Goal: Information Seeking & Learning: Learn about a topic

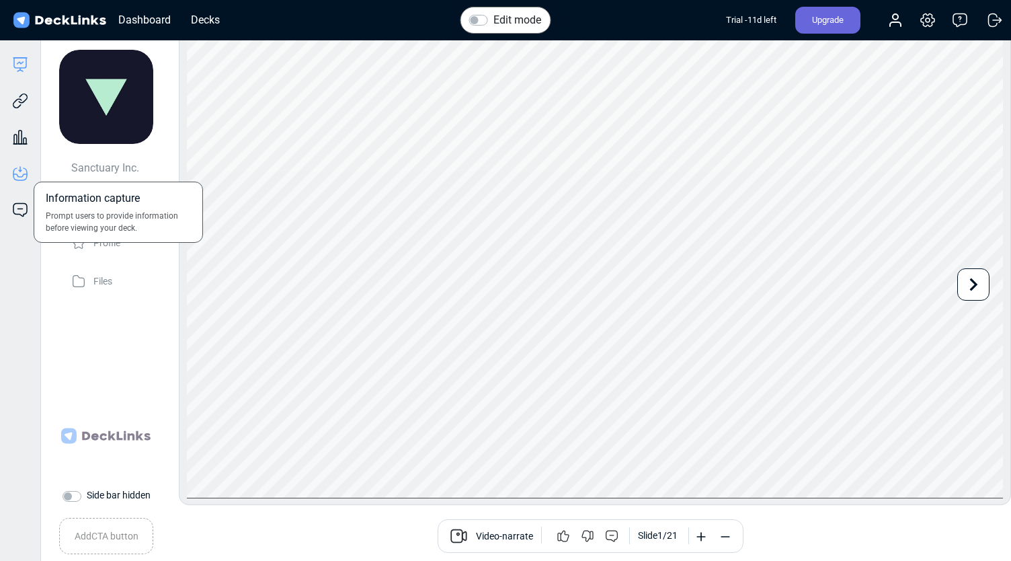
click at [20, 177] on icon at bounding box center [19, 175] width 13 height 3
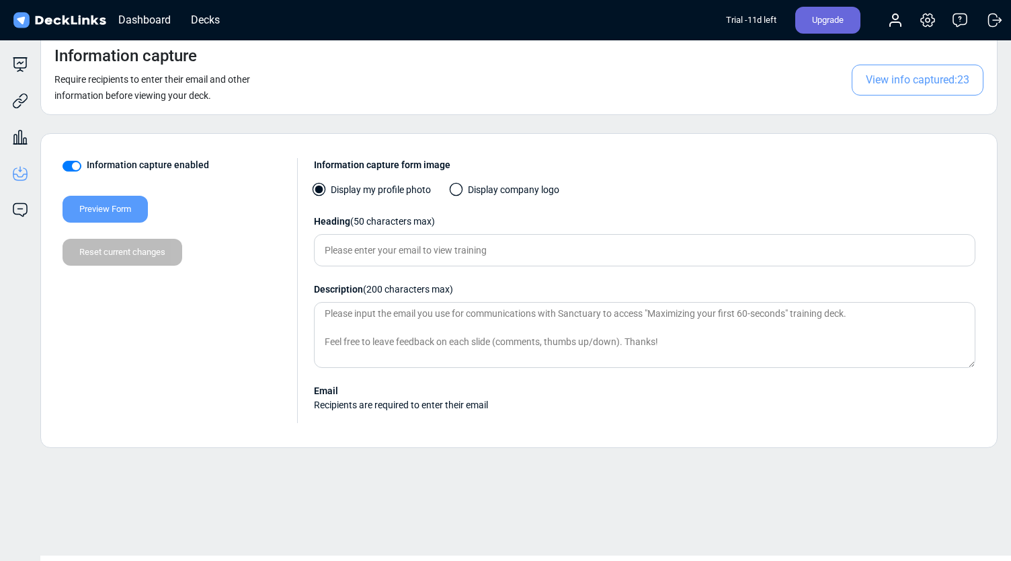
click at [936, 81] on span "View info captured: 23" at bounding box center [918, 80] width 132 height 31
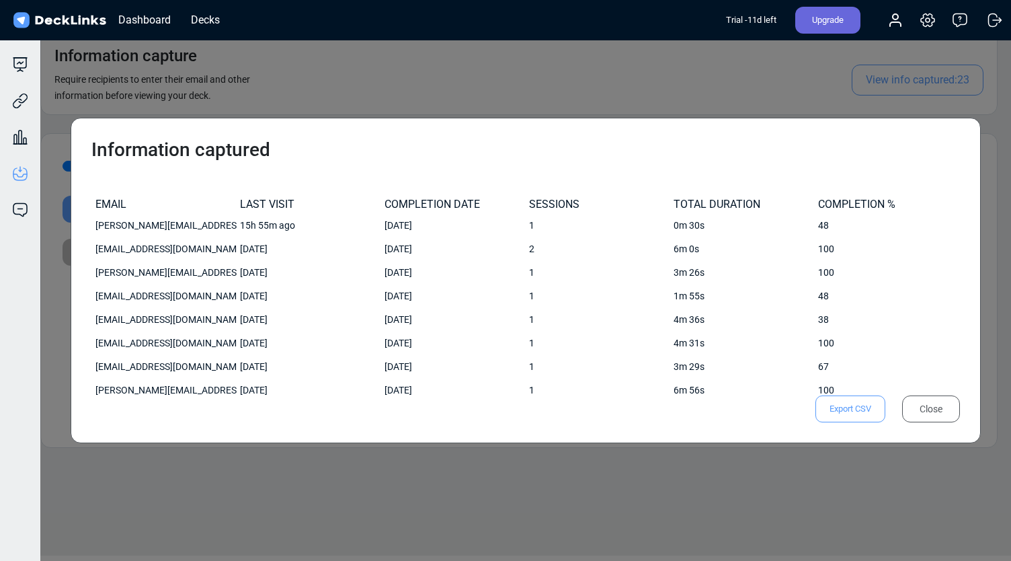
click at [422, 200] on div "COMPLETION DATE" at bounding box center [453, 204] width 138 height 13
click at [936, 413] on div "Close" at bounding box center [931, 408] width 58 height 27
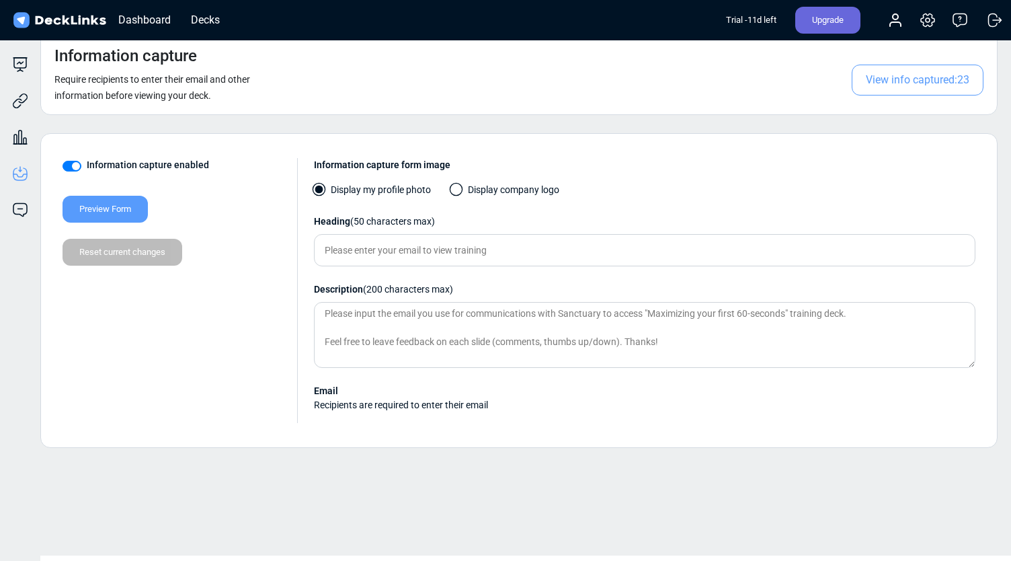
click at [899, 65] on span "View info captured: 23" at bounding box center [918, 80] width 132 height 31
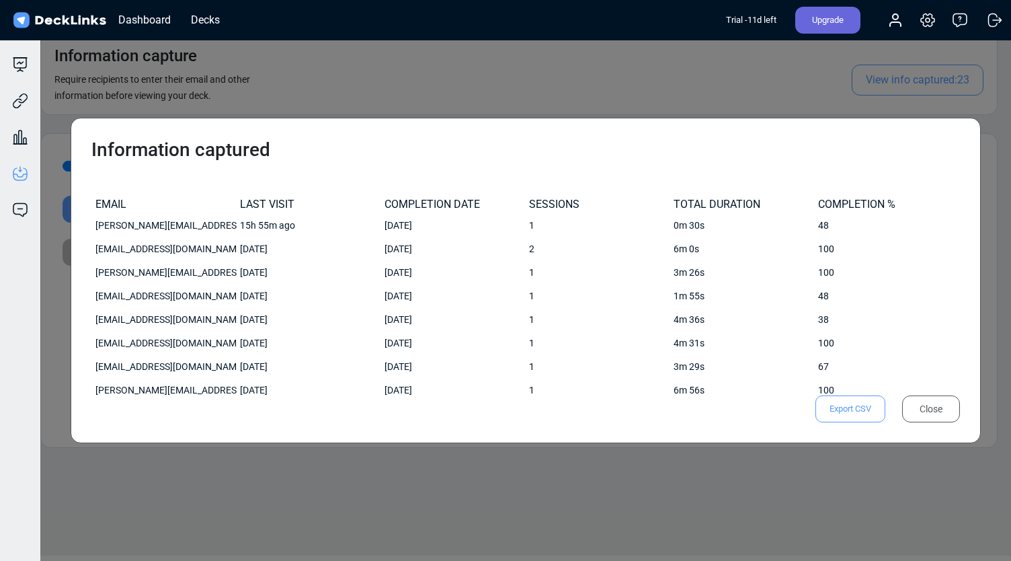
click at [431, 204] on div "COMPLETION DATE" at bounding box center [453, 204] width 138 height 13
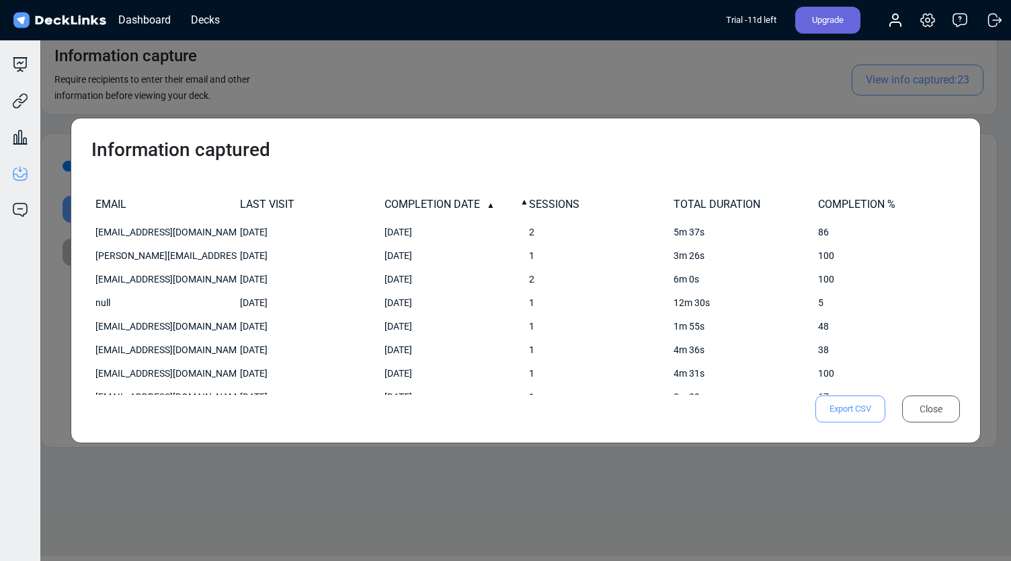
scroll to position [155, 0]
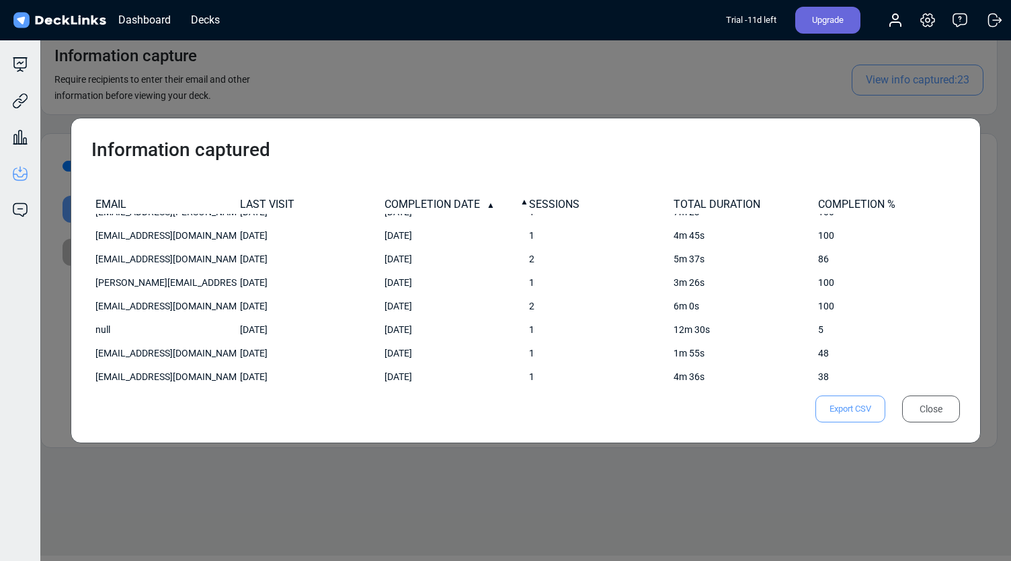
click at [160, 503] on div "Information captured EMAIL LAST VISIT COMPLETION DATE SESSIONS TOTAL DURATION C…" at bounding box center [505, 280] width 1011 height 561
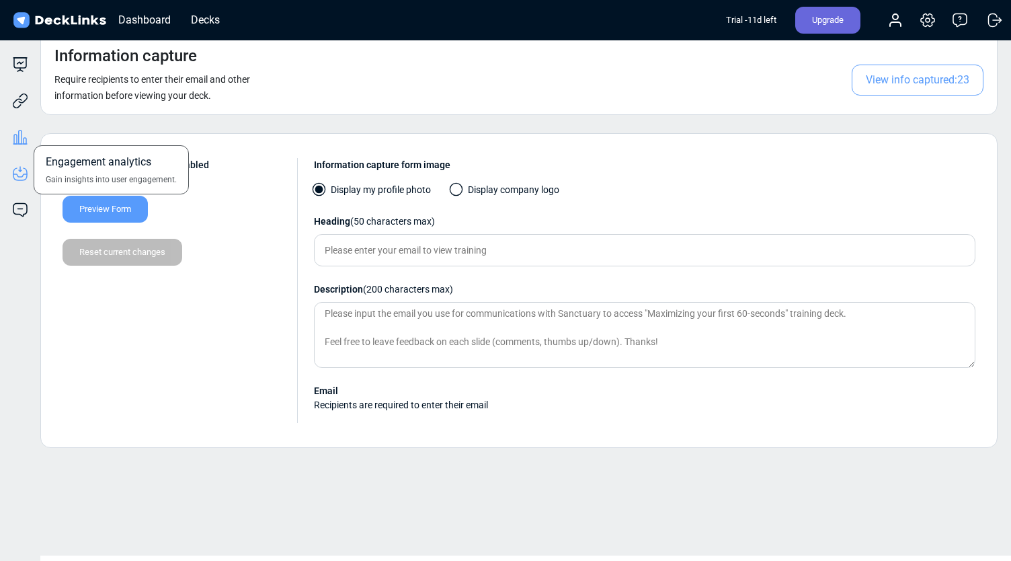
click at [21, 139] on icon at bounding box center [20, 137] width 16 height 16
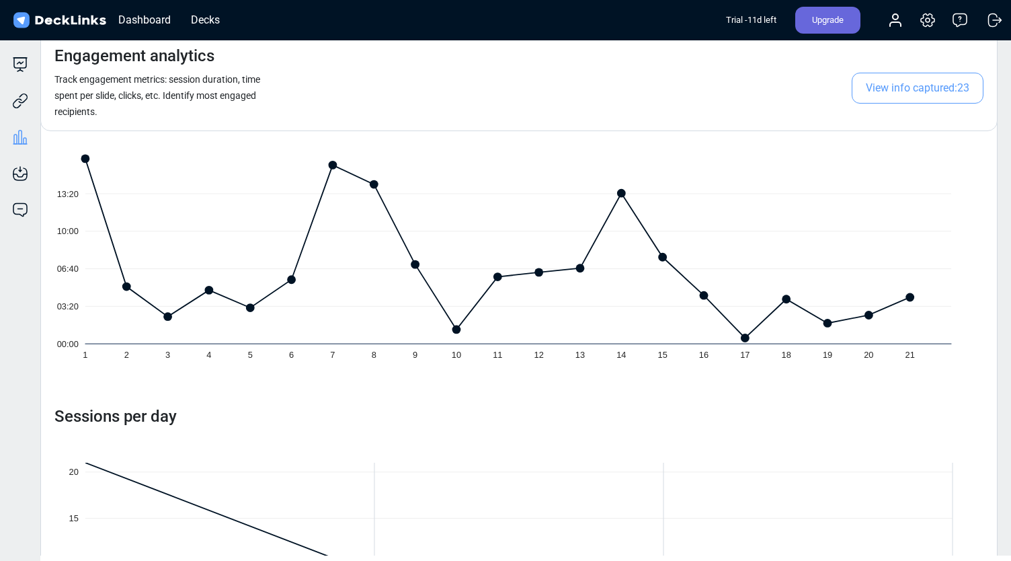
scroll to position [0, 0]
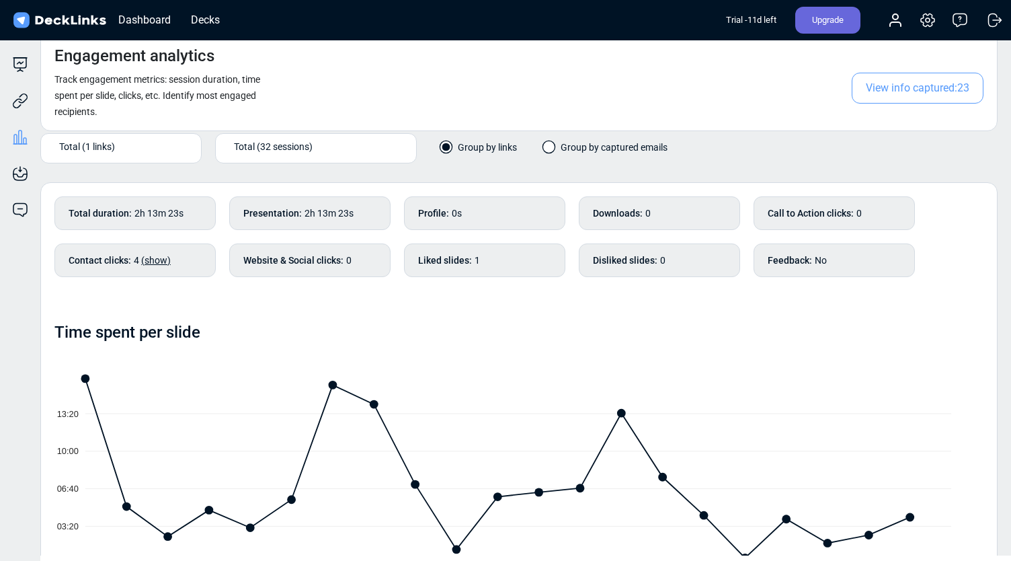
click at [157, 261] on span "(show)" at bounding box center [156, 260] width 30 height 11
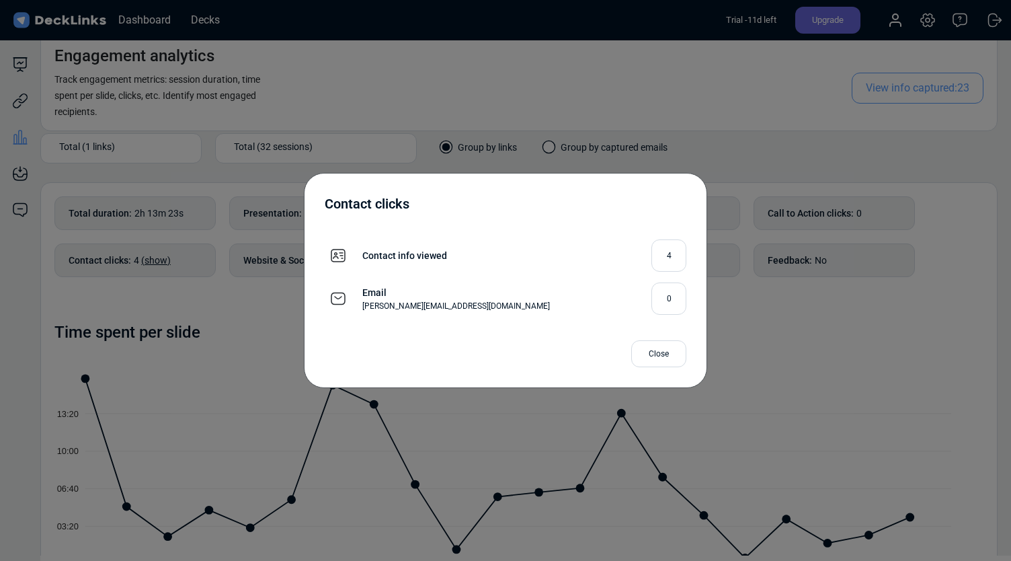
click at [670, 362] on div "Close" at bounding box center [658, 353] width 55 height 27
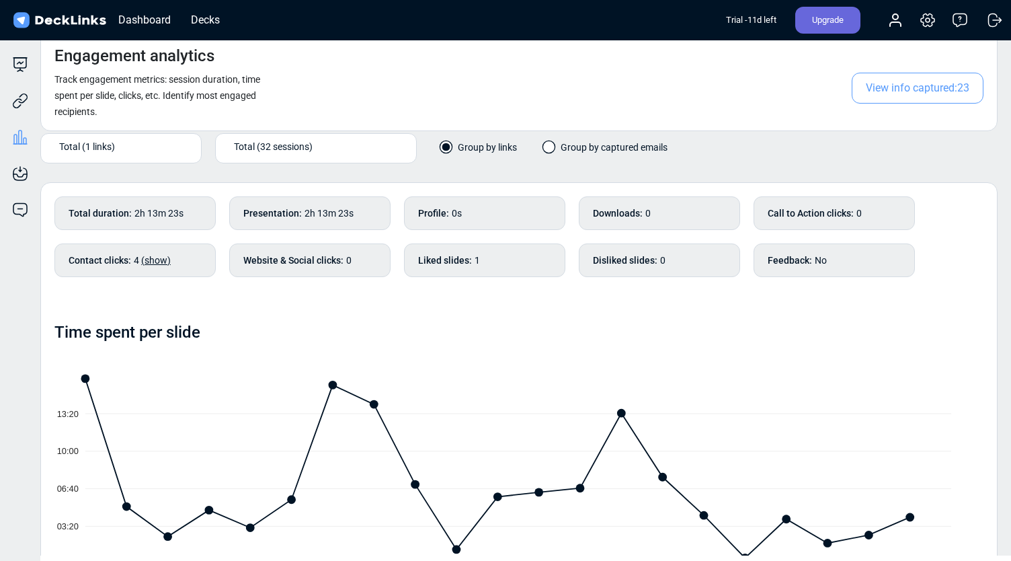
click at [924, 91] on span "View info captured: 23" at bounding box center [918, 88] width 132 height 31
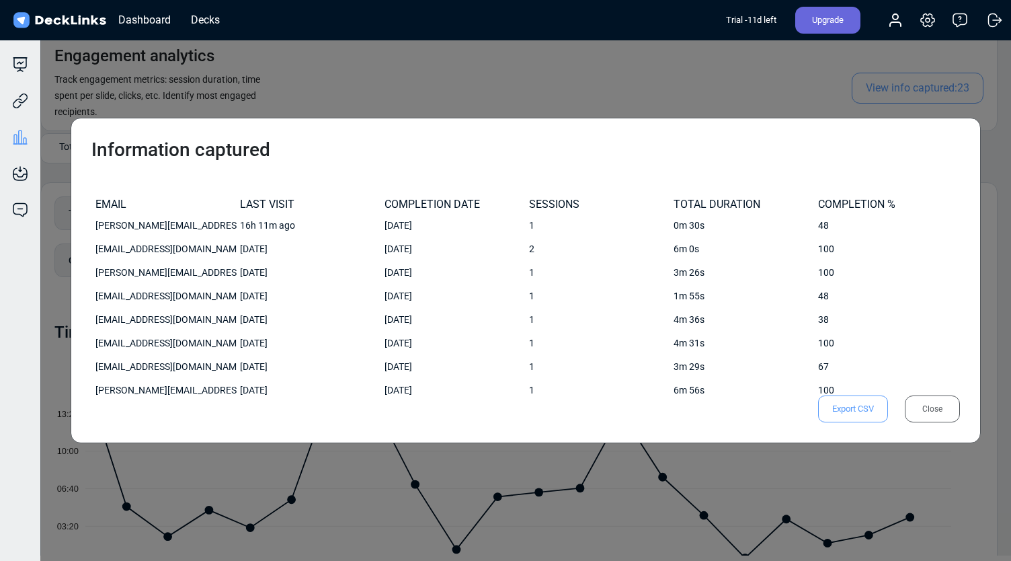
click at [749, 90] on div "Information captured EMAIL LAST VISIT COMPLETION DATE SESSIONS TOTAL DURATION C…" at bounding box center [505, 280] width 1011 height 561
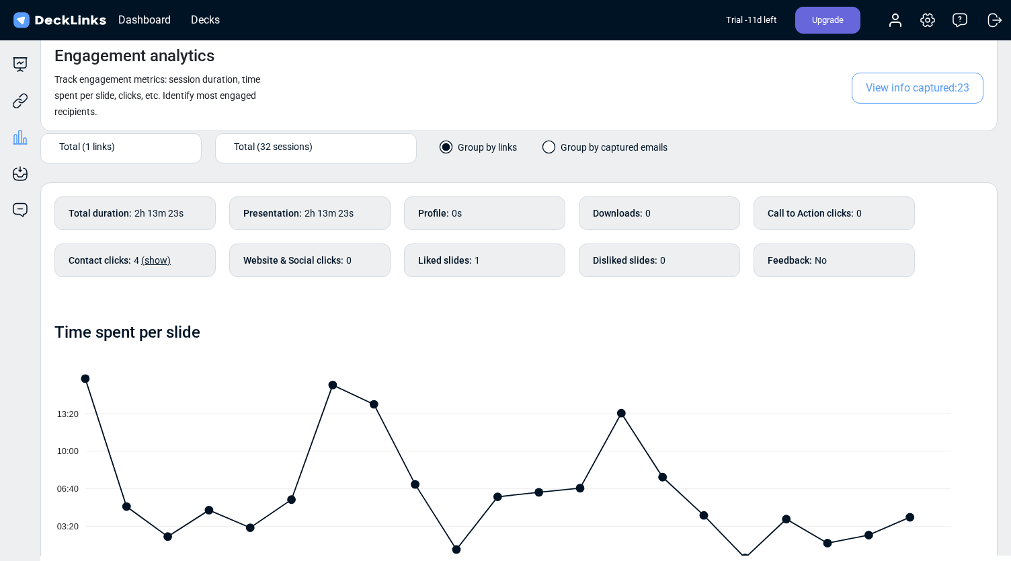
click at [908, 87] on span "View info captured: 23" at bounding box center [918, 88] width 132 height 31
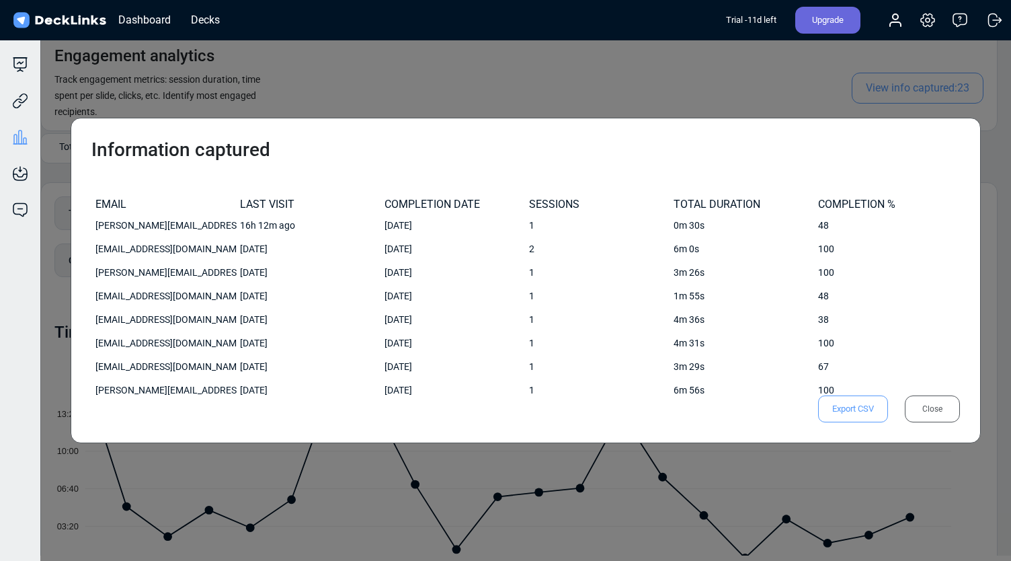
click at [417, 98] on div "Information captured EMAIL LAST VISIT COMPLETION DATE SESSIONS TOTAL DURATION C…" at bounding box center [505, 280] width 1011 height 561
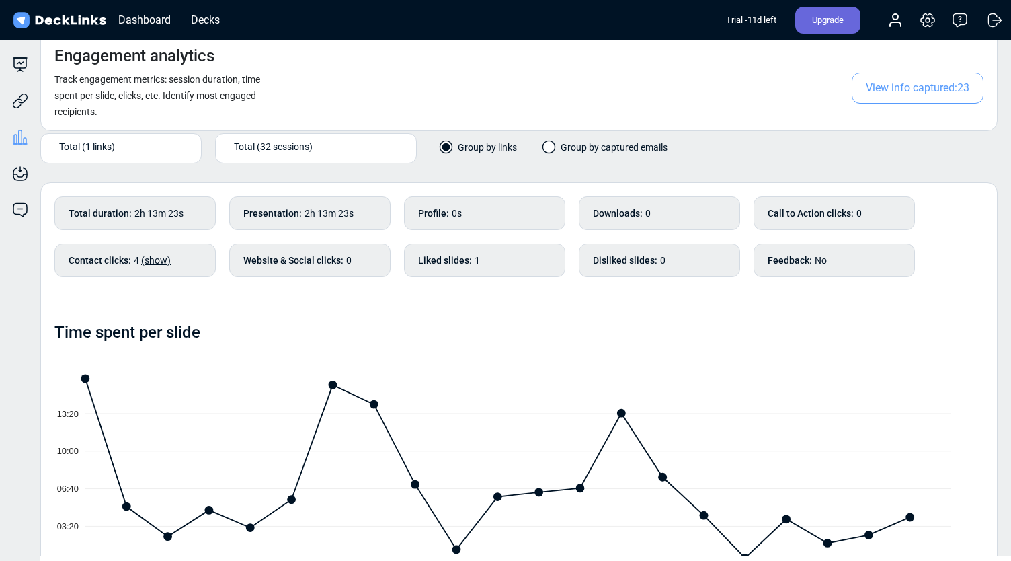
click at [549, 147] on span at bounding box center [548, 146] width 13 height 13
click at [0, 0] on input "Group by captured emails" at bounding box center [0, 0] width 0 height 0
click at [451, 149] on span at bounding box center [446, 146] width 13 height 13
click at [0, 0] on input "Group by links" at bounding box center [0, 0] width 0 height 0
click at [550, 147] on span at bounding box center [548, 146] width 13 height 13
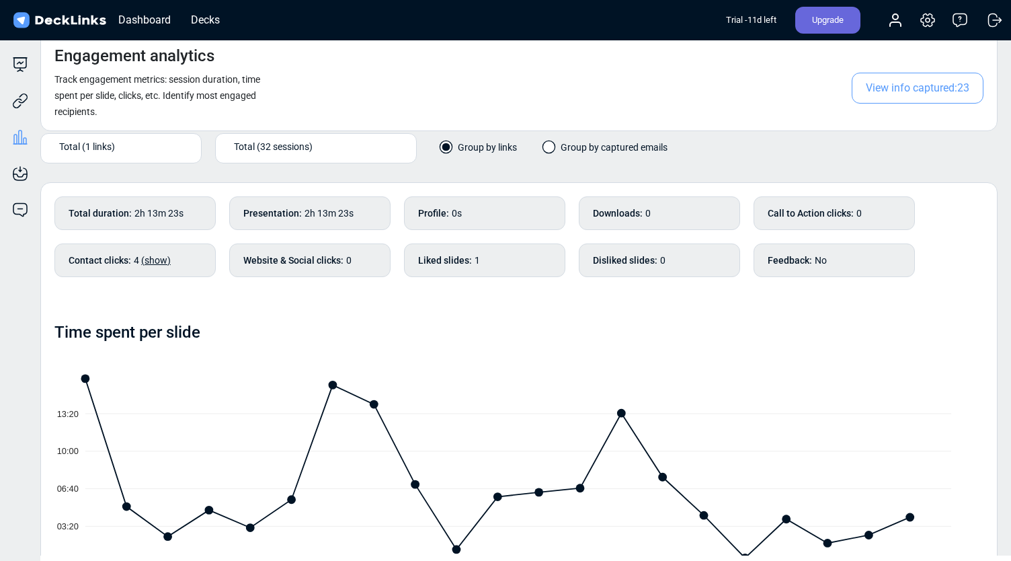
click at [0, 0] on input "Group by captured emails" at bounding box center [0, 0] width 0 height 0
click at [142, 146] on div "Total (24 emails)" at bounding box center [131, 146] width 130 height 14
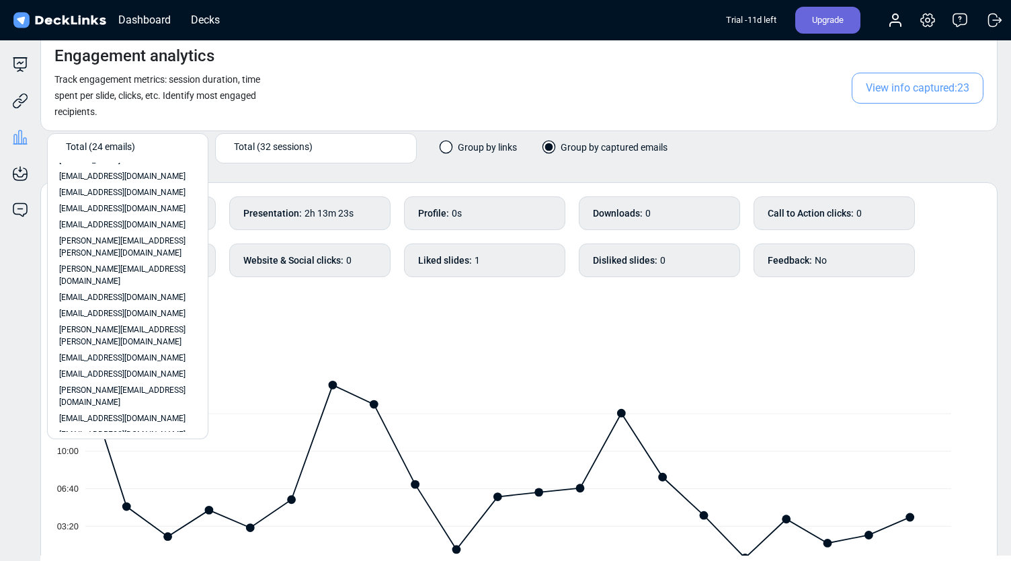
scroll to position [128, 0]
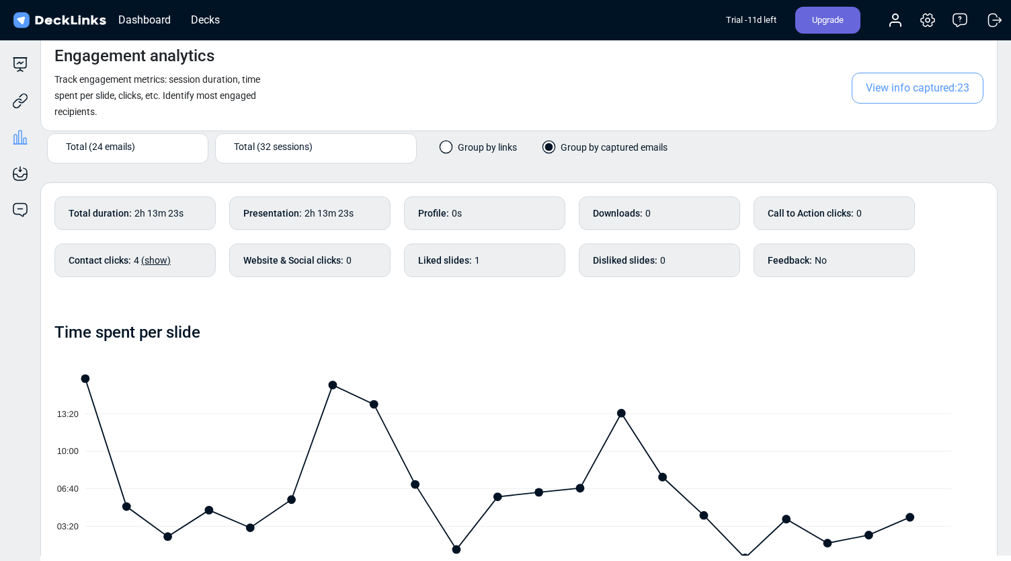
click at [278, 323] on div "Time spent per slide" at bounding box center [518, 332] width 929 height 19
click at [110, 145] on span "Total (24 emails)" at bounding box center [100, 146] width 69 height 14
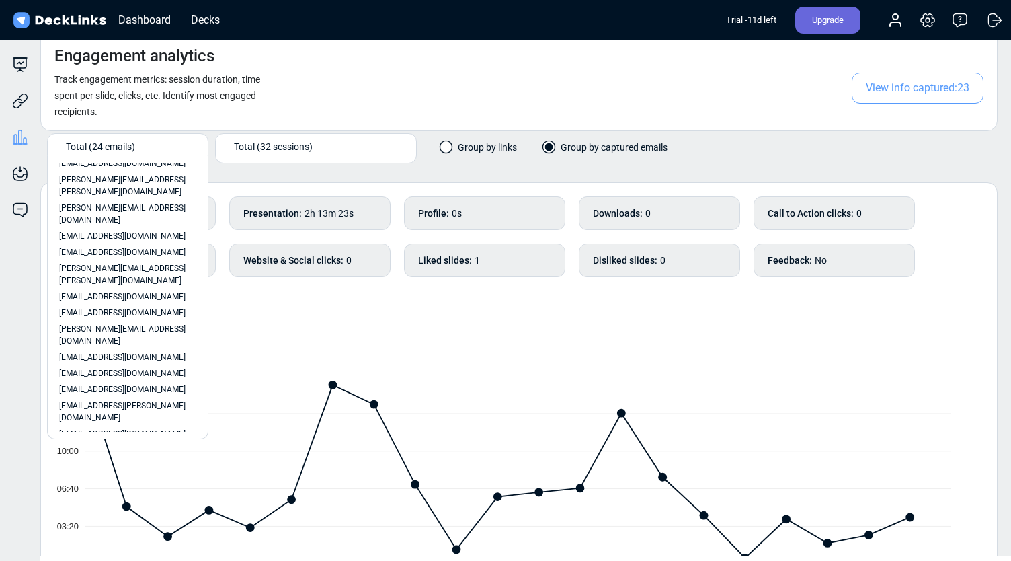
click at [374, 309] on div "Total duration : 2h 13m 23s Presentation : 2h 13m 23s Profile : 0s Downloads : …" at bounding box center [518, 555] width 957 height 747
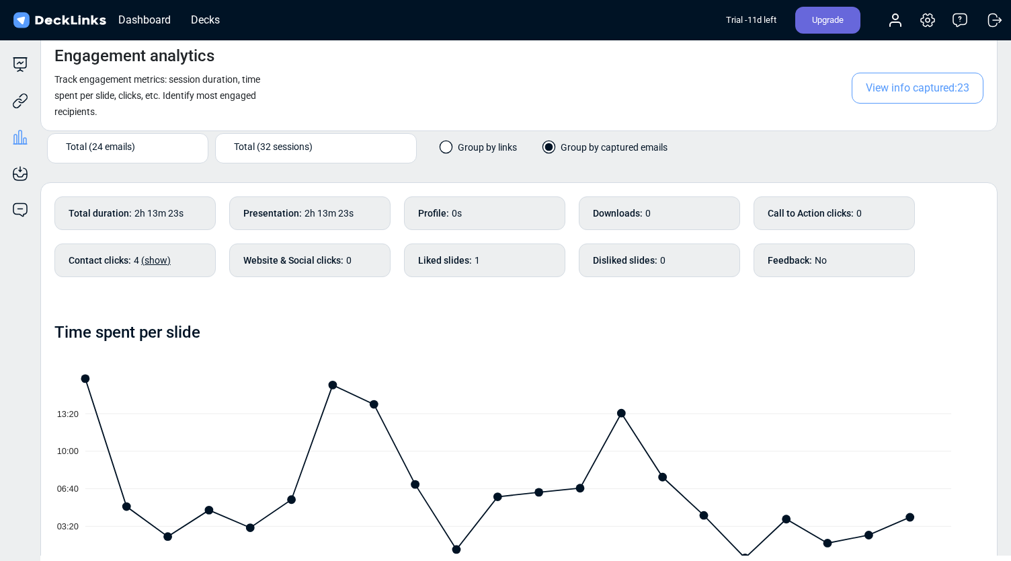
click at [143, 151] on div "Total (24 emails)" at bounding box center [131, 146] width 130 height 14
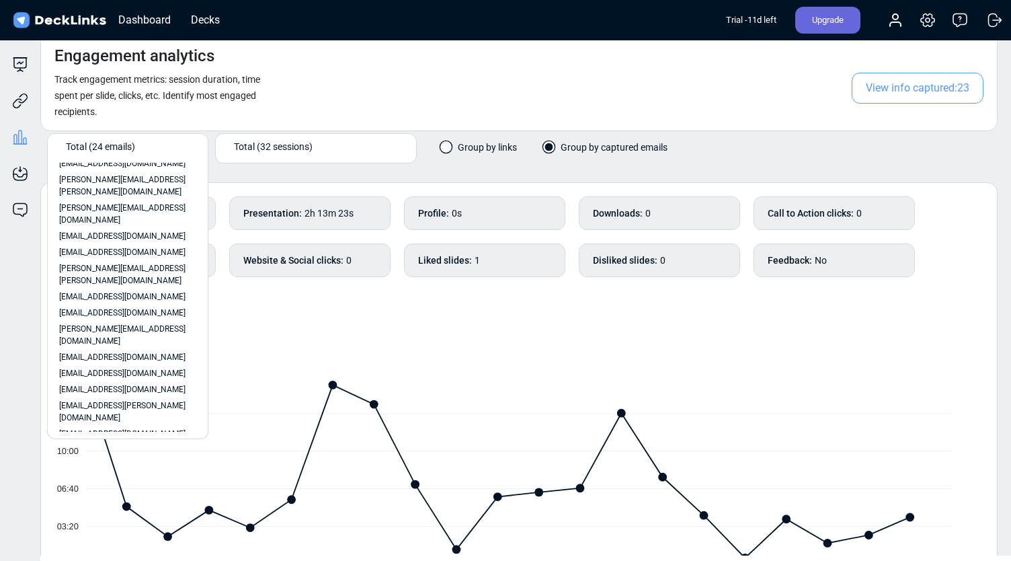
click at [343, 331] on div "Time spent per slide" at bounding box center [518, 332] width 929 height 19
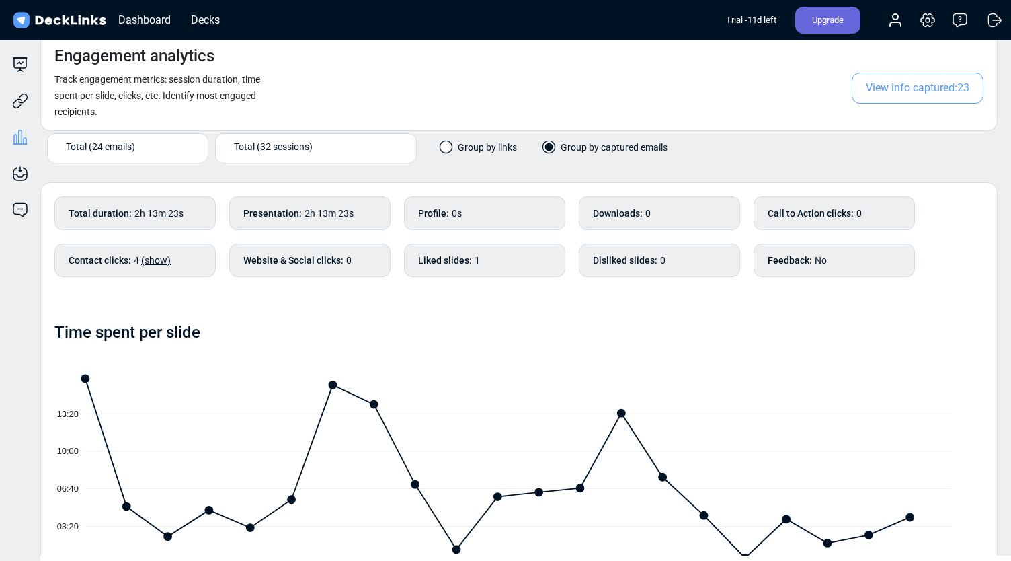
click at [108, 151] on span "Total (24 emails)" at bounding box center [100, 146] width 69 height 14
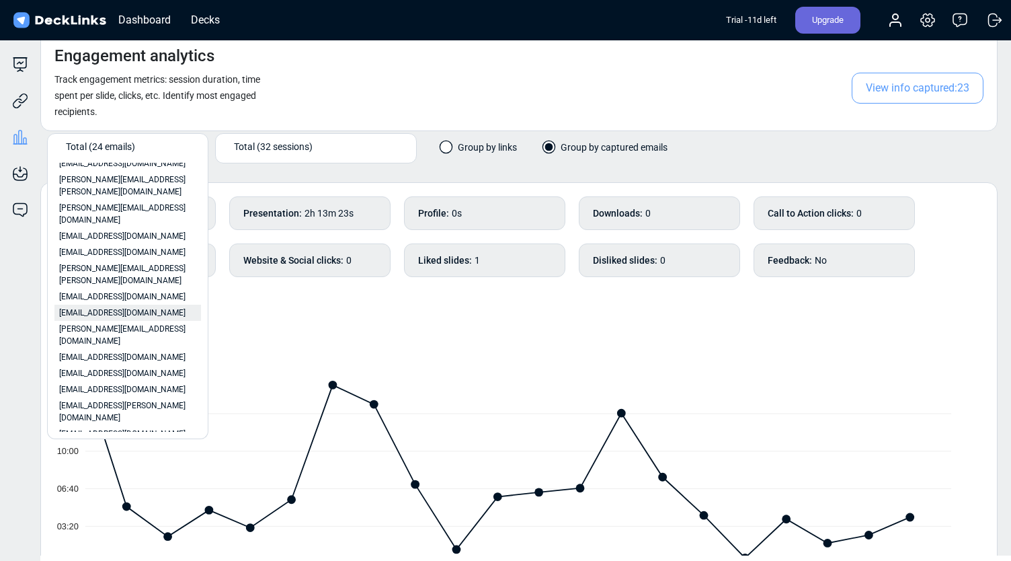
scroll to position [0, 0]
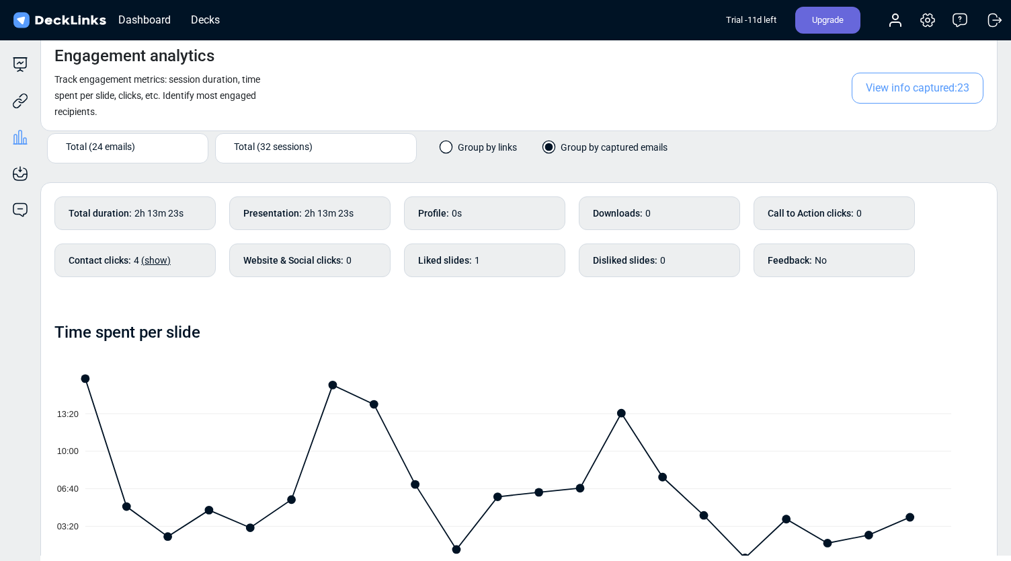
drag, startPoint x: 111, startPoint y: 150, endPoint x: 117, endPoint y: 153, distance: 6.9
click at [111, 150] on span "Total (24 emails)" at bounding box center [100, 146] width 69 height 14
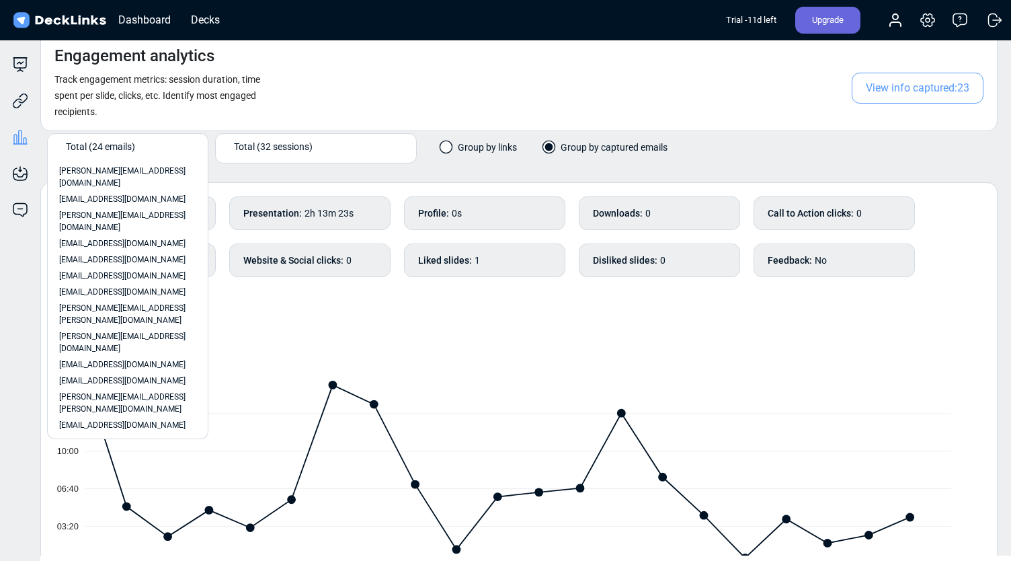
click at [118, 153] on div "Total (24 emails)" at bounding box center [128, 148] width 134 height 22
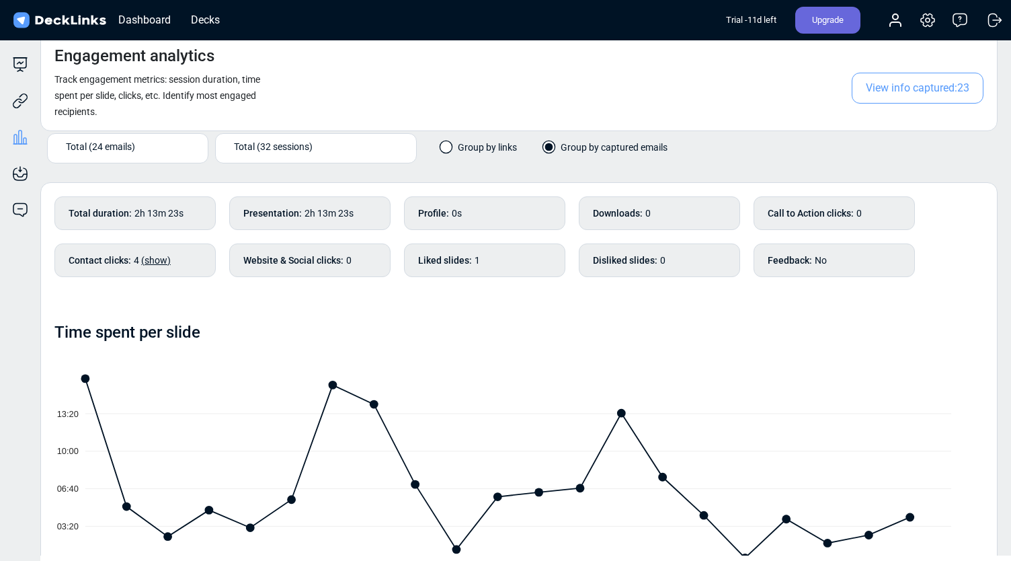
click at [105, 143] on span "Total (24 emails)" at bounding box center [100, 146] width 69 height 14
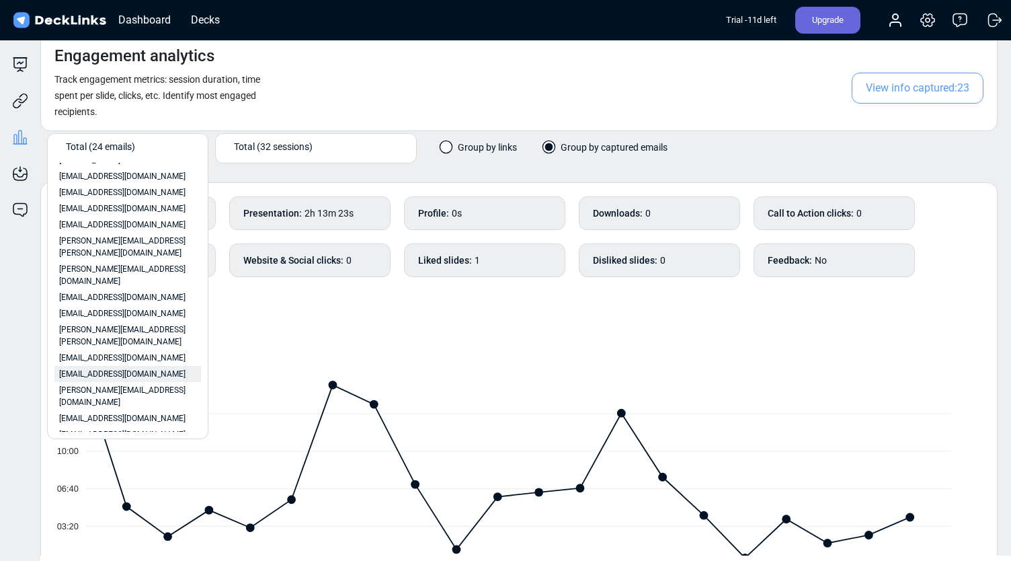
scroll to position [128, 0]
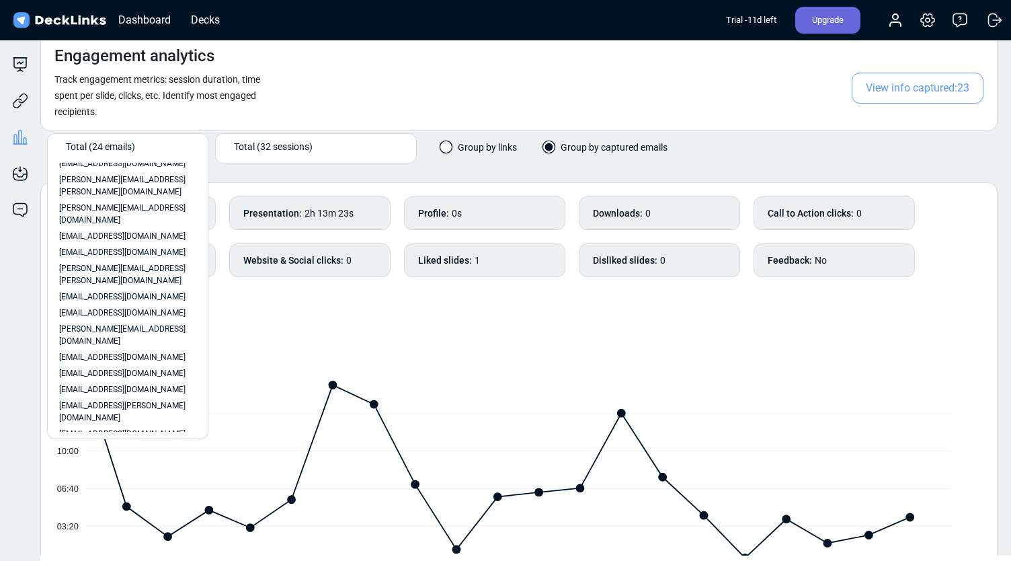
click at [115, 504] on span "[EMAIL_ADDRESS][DOMAIN_NAME]" at bounding box center [122, 510] width 126 height 12
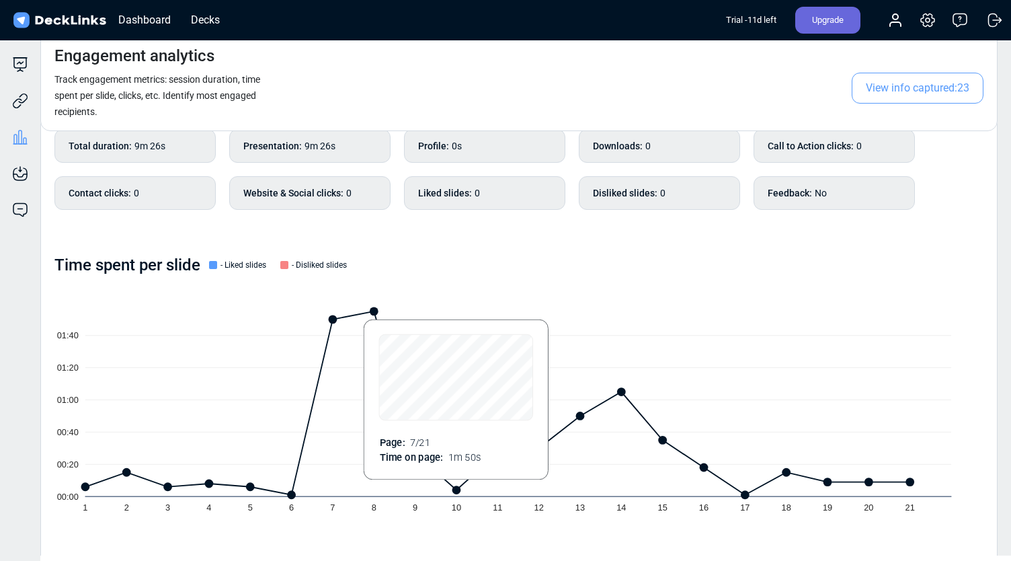
scroll to position [0, 0]
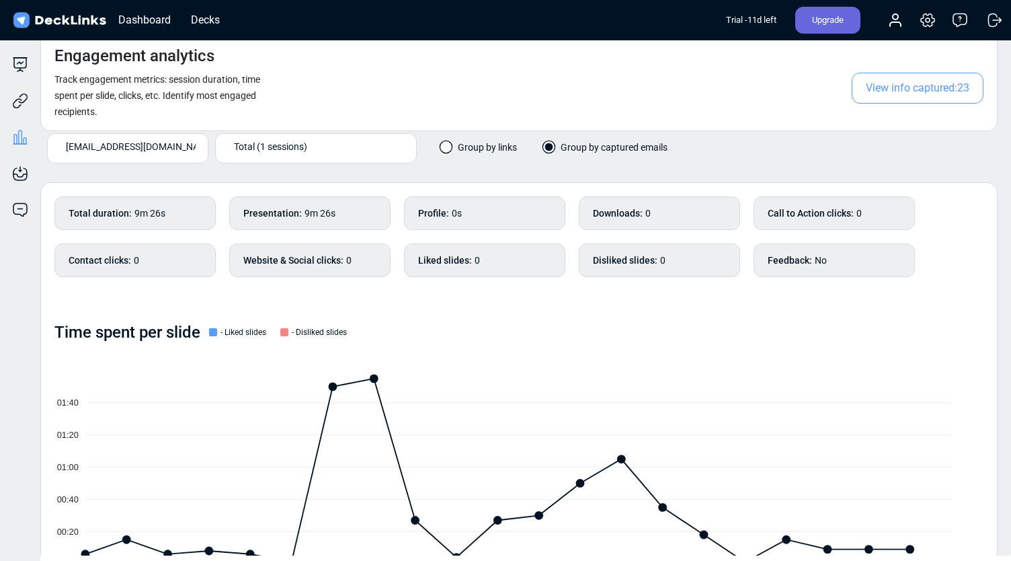
click at [101, 146] on span "[EMAIL_ADDRESS][DOMAIN_NAME]" at bounding box center [140, 146] width 149 height 14
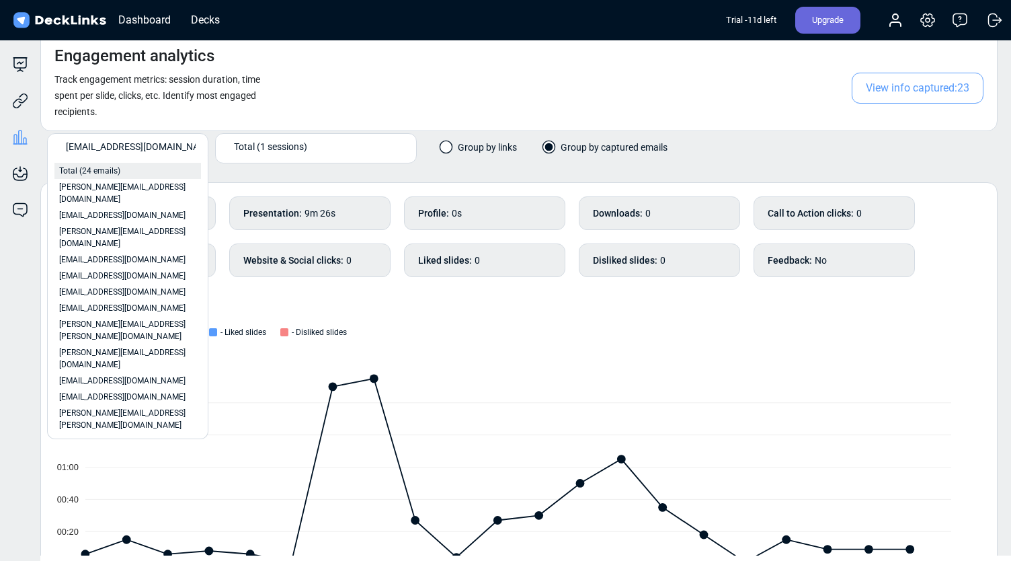
click at [98, 175] on span "Total (24 emails)" at bounding box center [89, 171] width 61 height 12
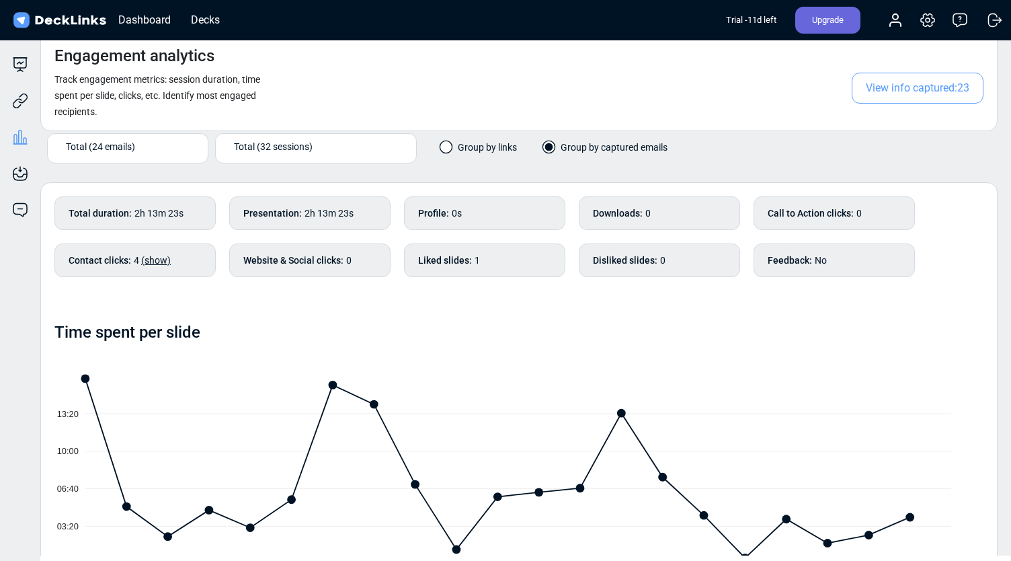
scroll to position [134, 0]
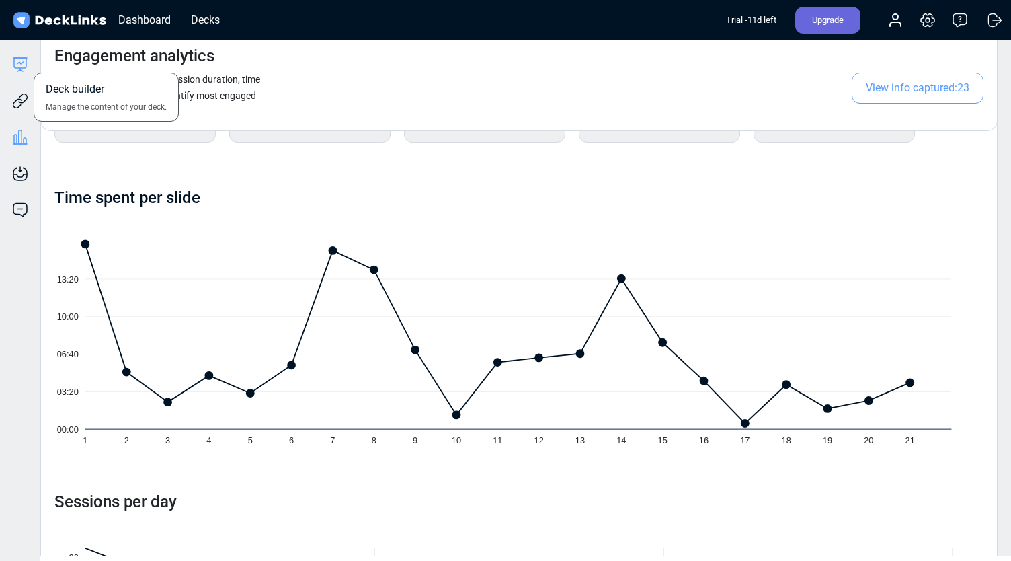
click at [22, 63] on icon at bounding box center [20, 63] width 6 height 2
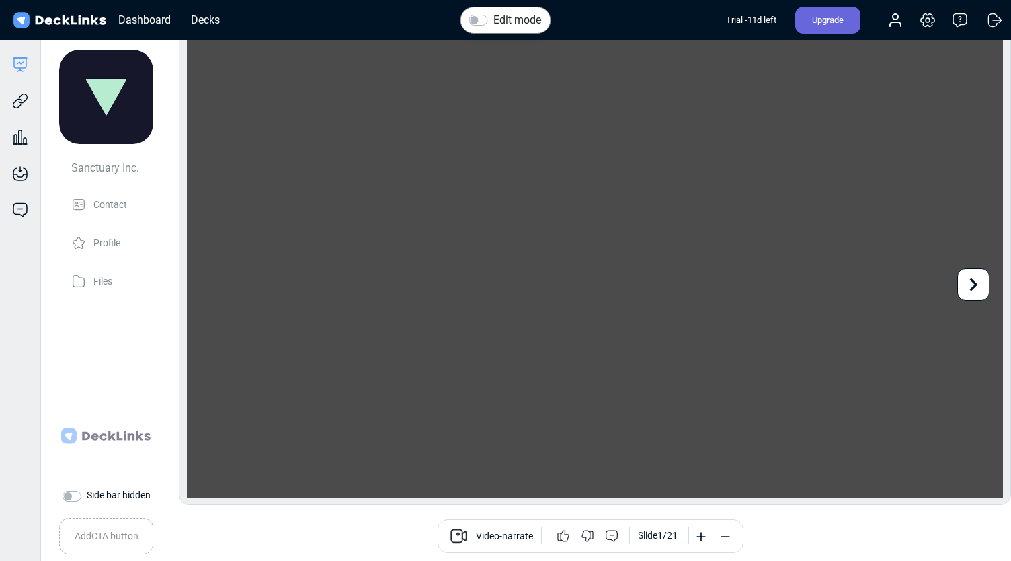
scroll to position [0, 0]
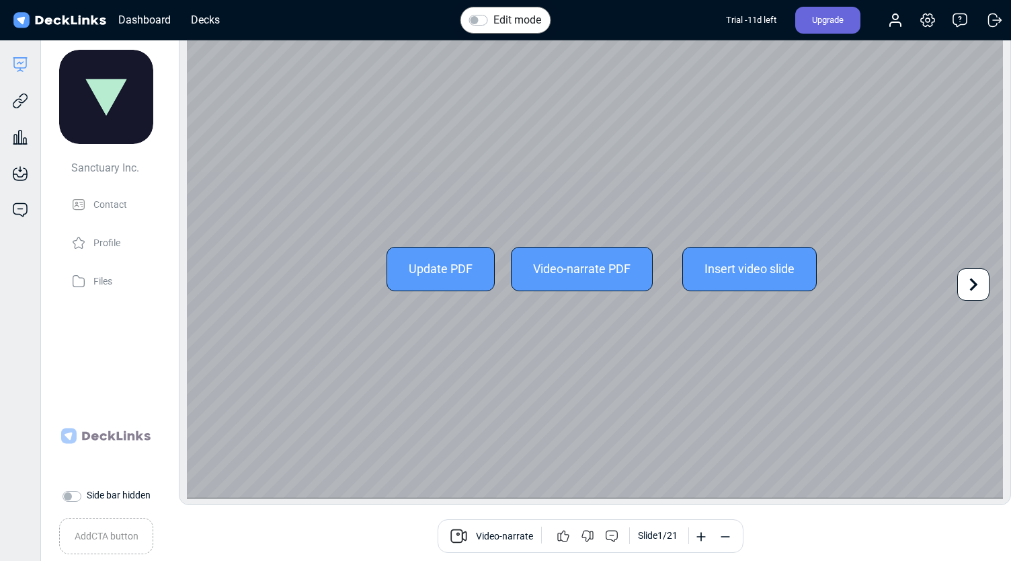
click at [976, 288] on icon at bounding box center [974, 285] width 26 height 26
click at [976, 288] on div "Update PDF Video-narrate PDF Insert video slide Use the left/right arrows to na…" at bounding box center [595, 268] width 816 height 459
click at [976, 288] on icon at bounding box center [974, 285] width 26 height 26
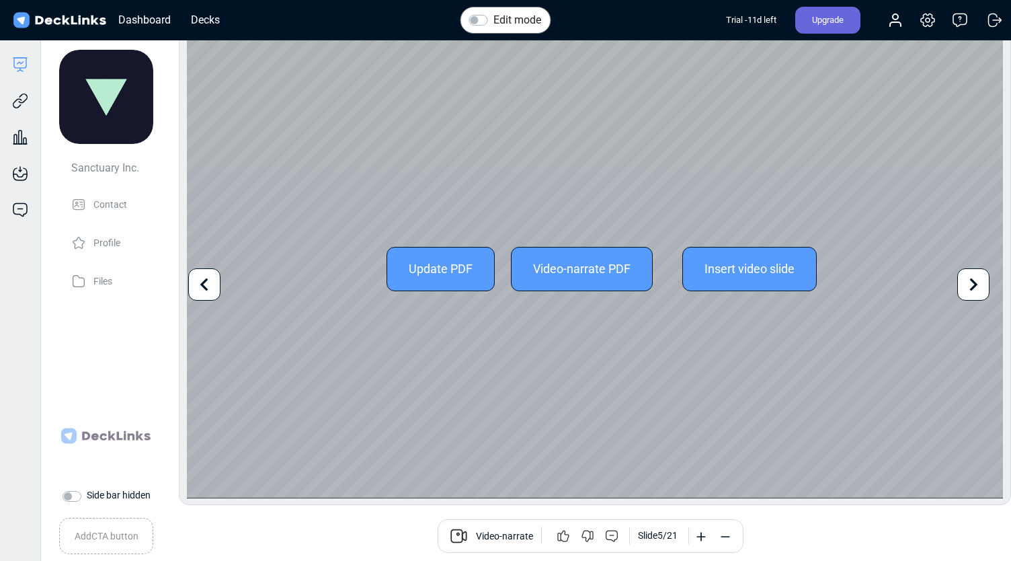
click at [976, 288] on icon at bounding box center [974, 285] width 26 height 26
click at [965, 296] on icon at bounding box center [974, 285] width 26 height 26
click at [971, 283] on icon at bounding box center [974, 285] width 26 height 26
click at [202, 286] on icon at bounding box center [204, 284] width 8 height 13
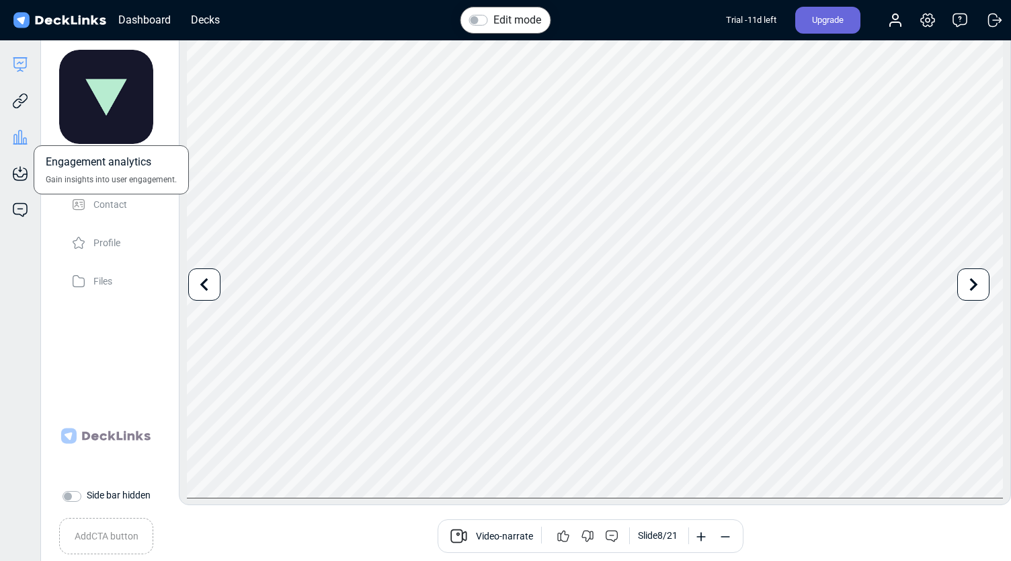
click at [20, 140] on icon at bounding box center [20, 137] width 16 height 16
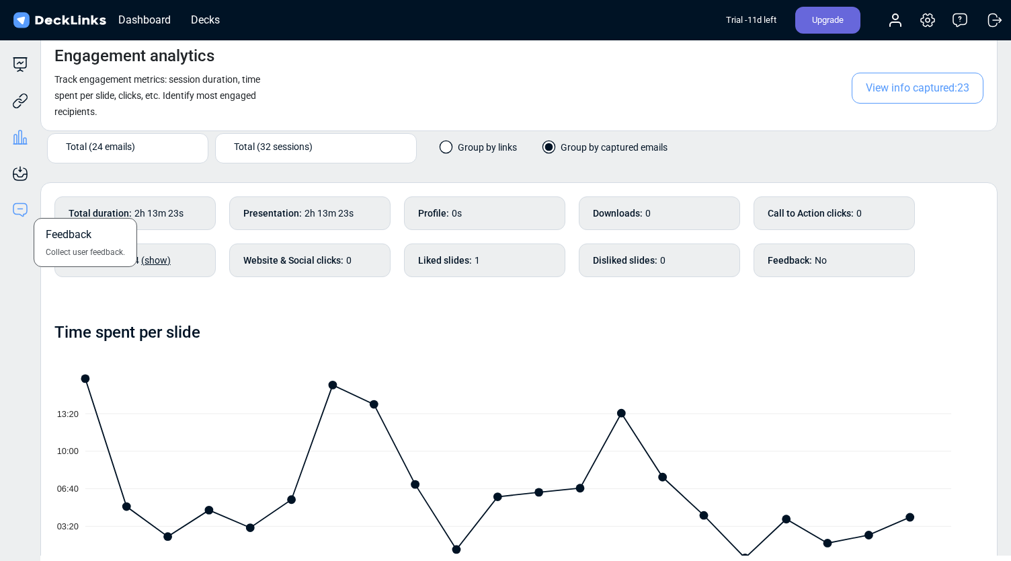
click at [28, 210] on icon at bounding box center [20, 210] width 16 height 16
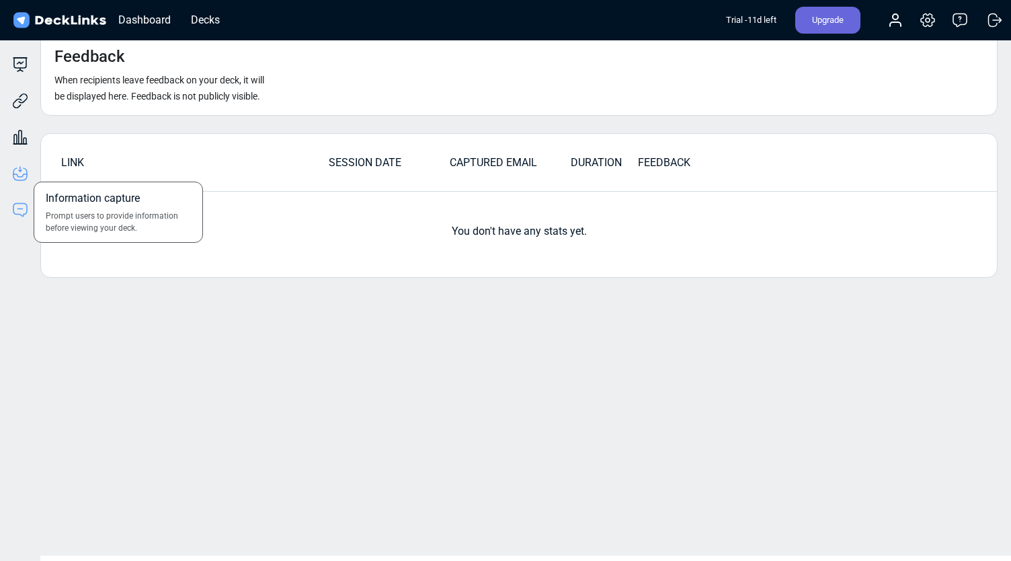
click at [25, 175] on icon at bounding box center [20, 173] width 16 height 16
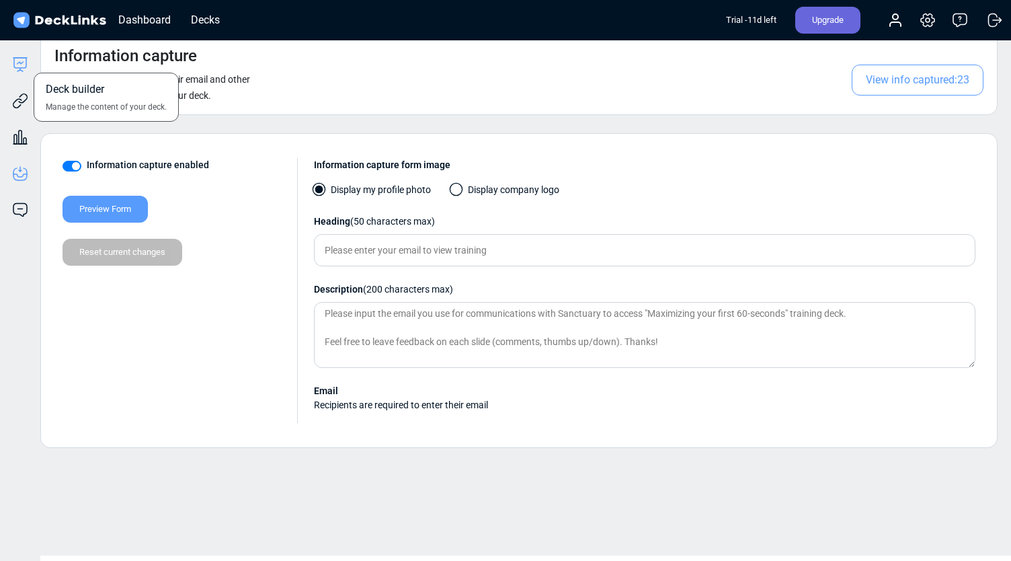
click at [23, 65] on icon at bounding box center [20, 64] width 16 height 16
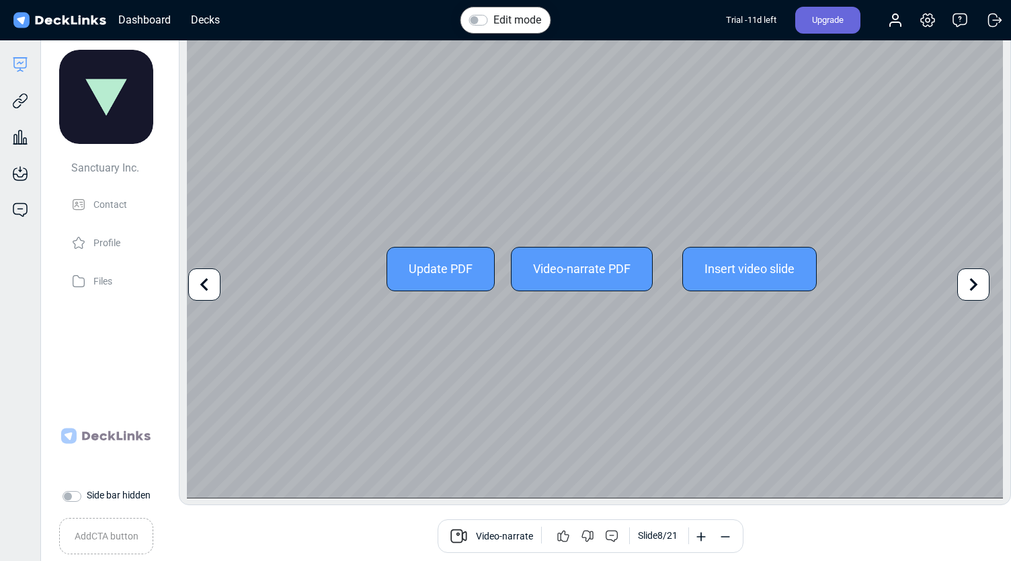
click at [976, 290] on icon at bounding box center [974, 285] width 26 height 26
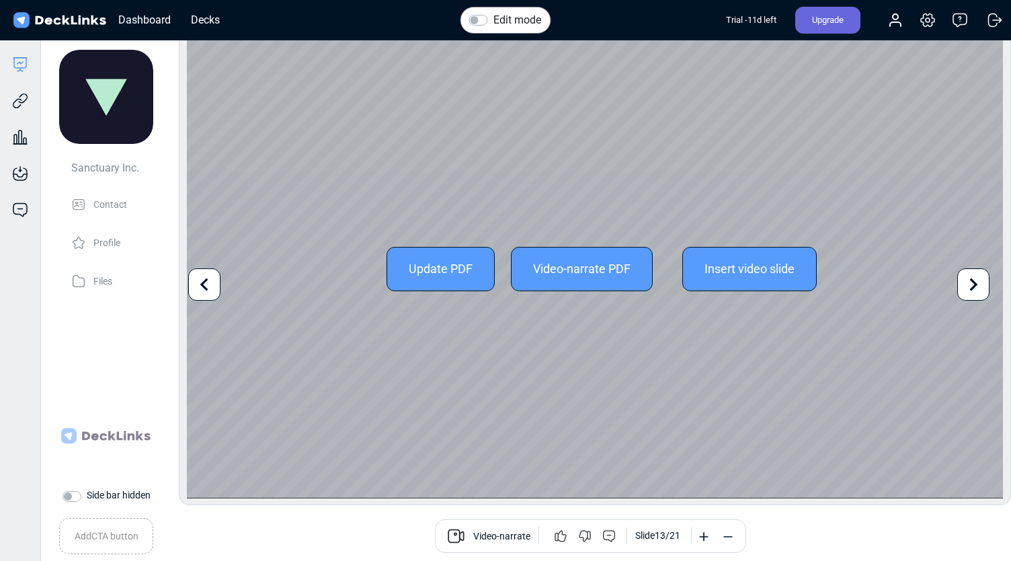
click at [976, 290] on icon at bounding box center [974, 285] width 26 height 26
click at [977, 280] on icon at bounding box center [974, 285] width 26 height 26
click at [971, 284] on icon at bounding box center [974, 285] width 26 height 26
click at [972, 283] on icon at bounding box center [974, 285] width 26 height 26
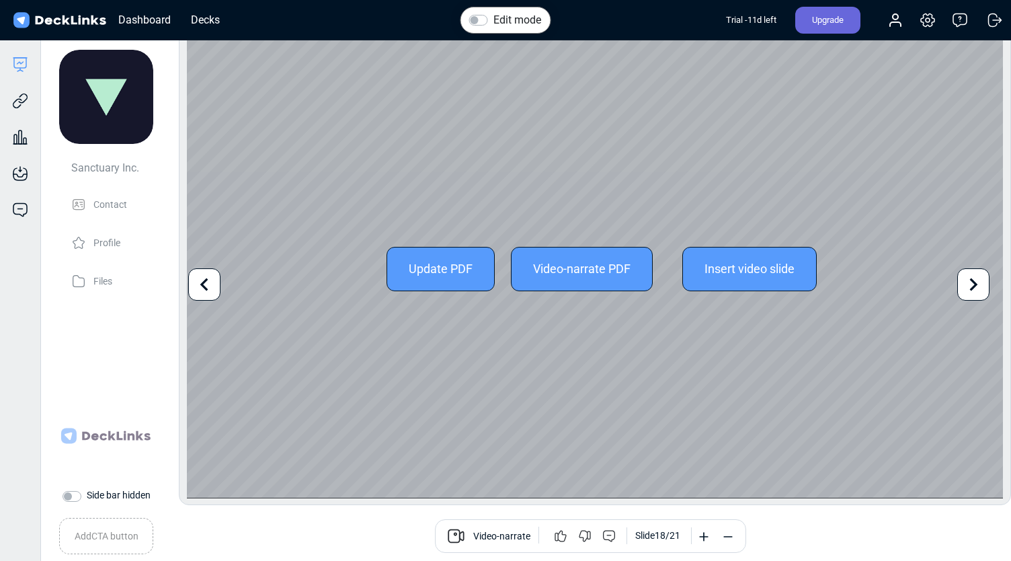
click at [977, 280] on icon at bounding box center [974, 285] width 26 height 26
click at [969, 279] on icon at bounding box center [974, 285] width 26 height 26
click at [208, 286] on icon at bounding box center [205, 285] width 26 height 26
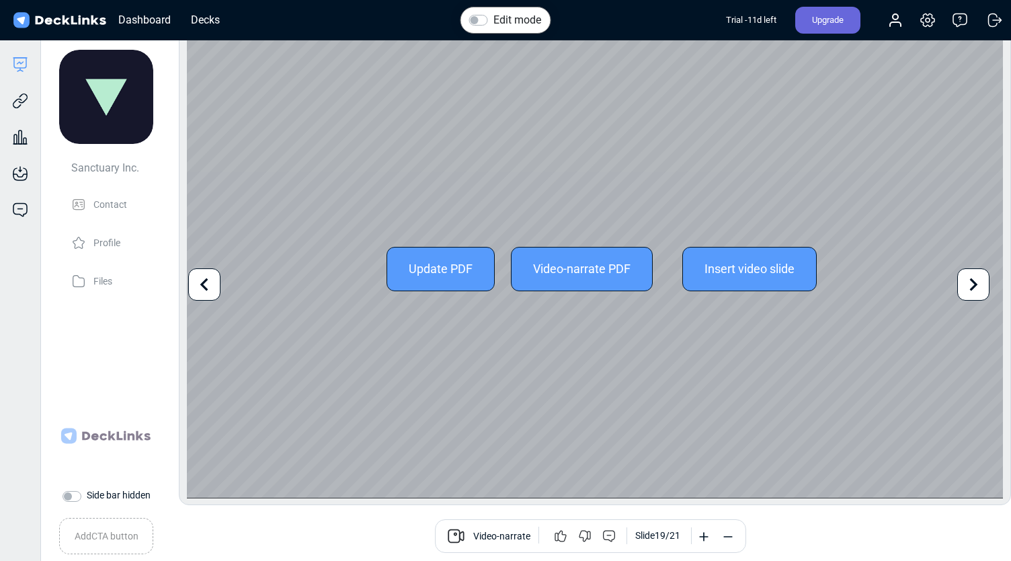
click at [208, 286] on icon at bounding box center [205, 285] width 26 height 26
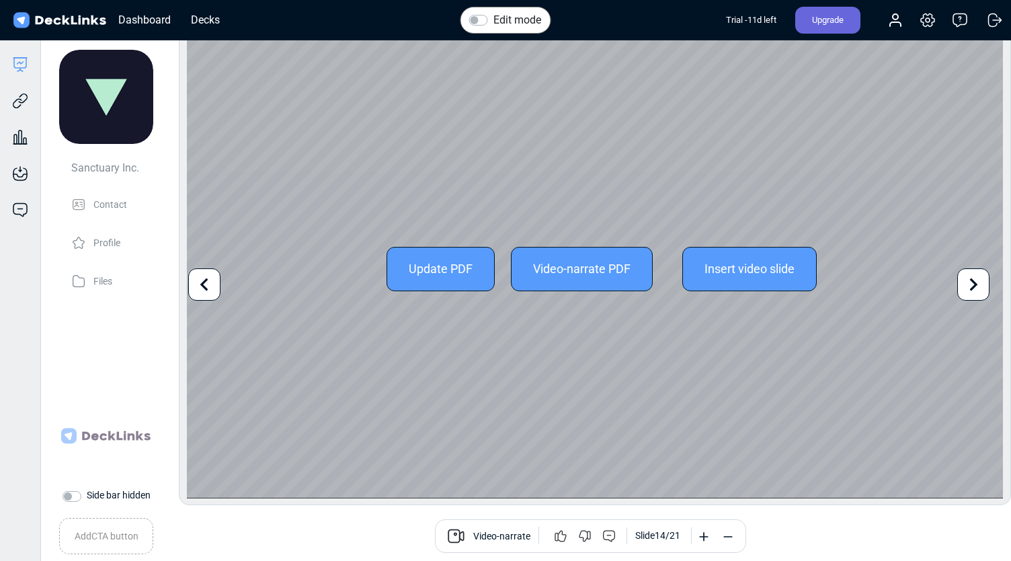
click at [208, 286] on icon at bounding box center [205, 285] width 26 height 26
click at [205, 284] on icon at bounding box center [205, 285] width 26 height 26
click at [202, 287] on icon at bounding box center [205, 285] width 26 height 26
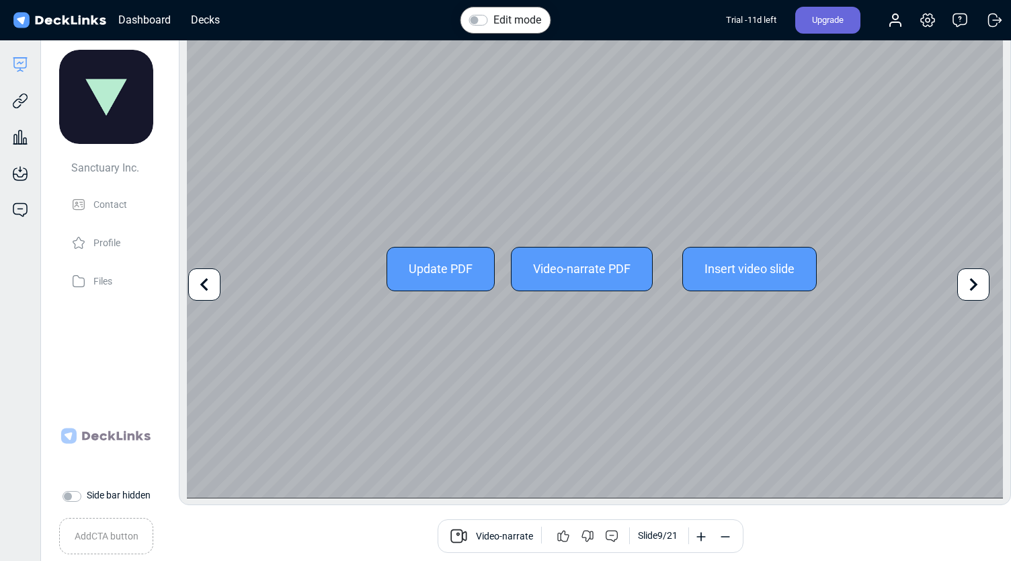
click at [196, 298] on div at bounding box center [204, 284] width 32 height 32
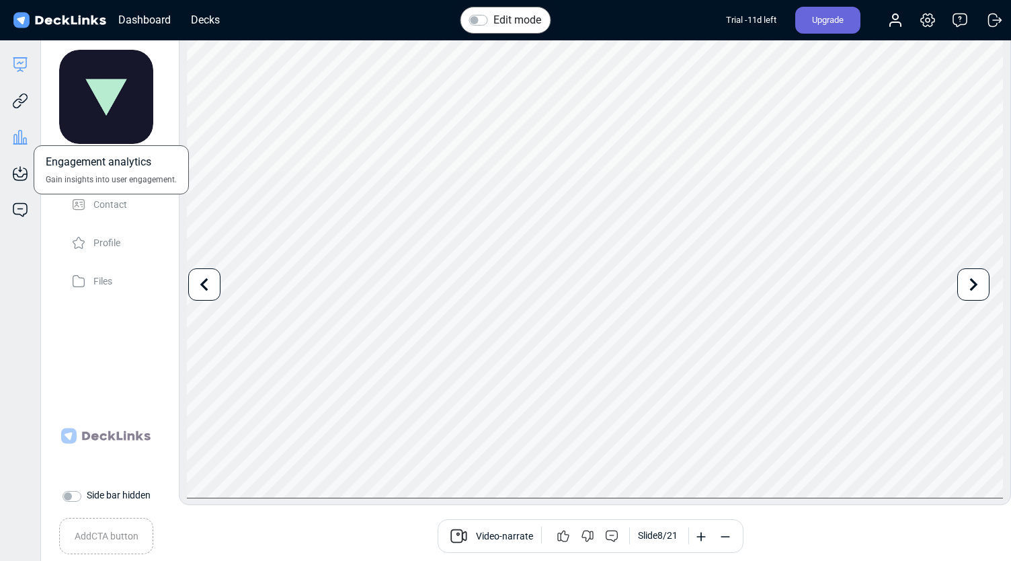
click at [20, 134] on icon at bounding box center [20, 137] width 16 height 16
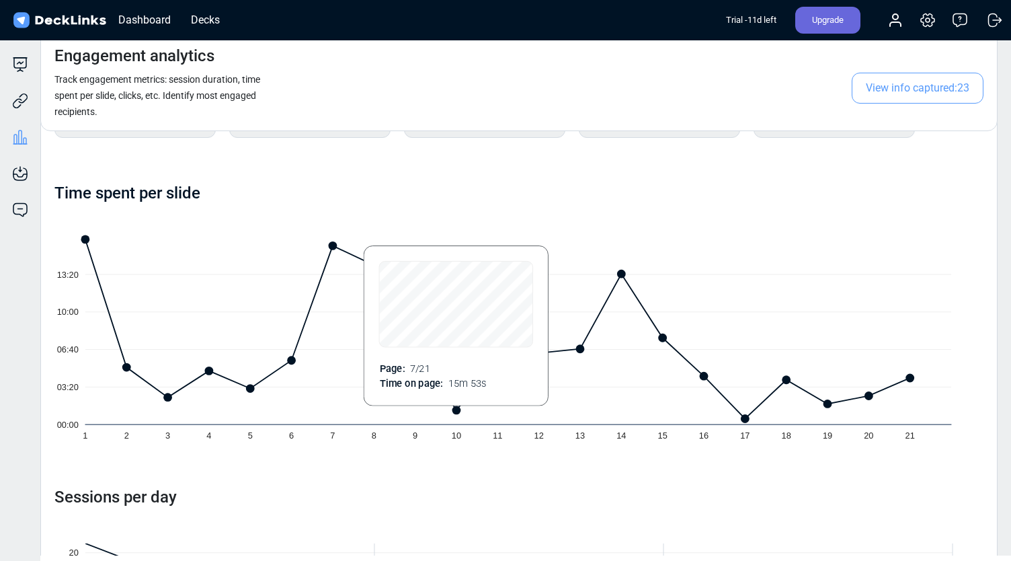
scroll to position [134, 0]
